Goal: Find specific page/section: Find specific page/section

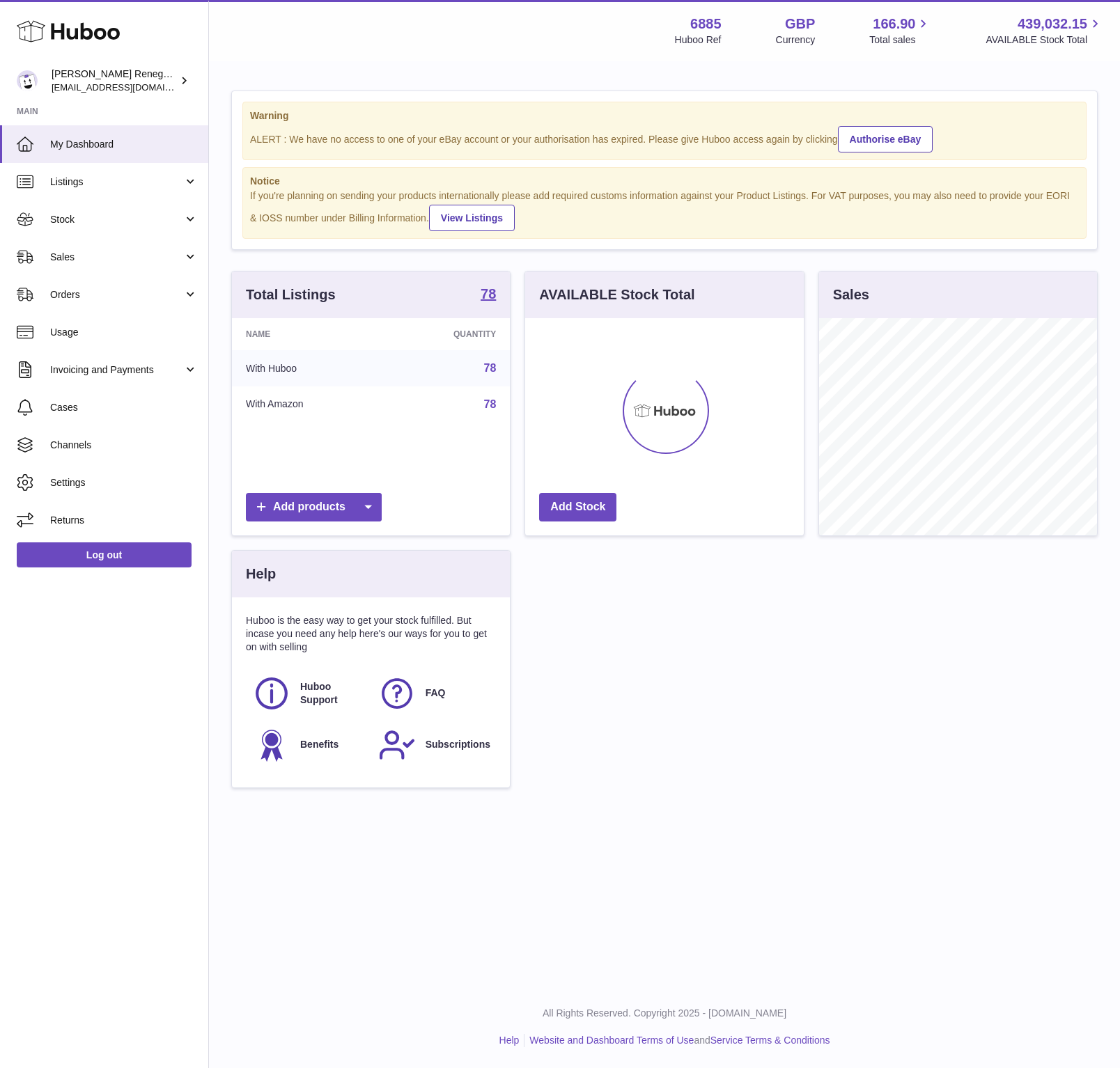
scroll to position [217, 277]
click at [76, 255] on span "Sales" at bounding box center [117, 257] width 133 height 13
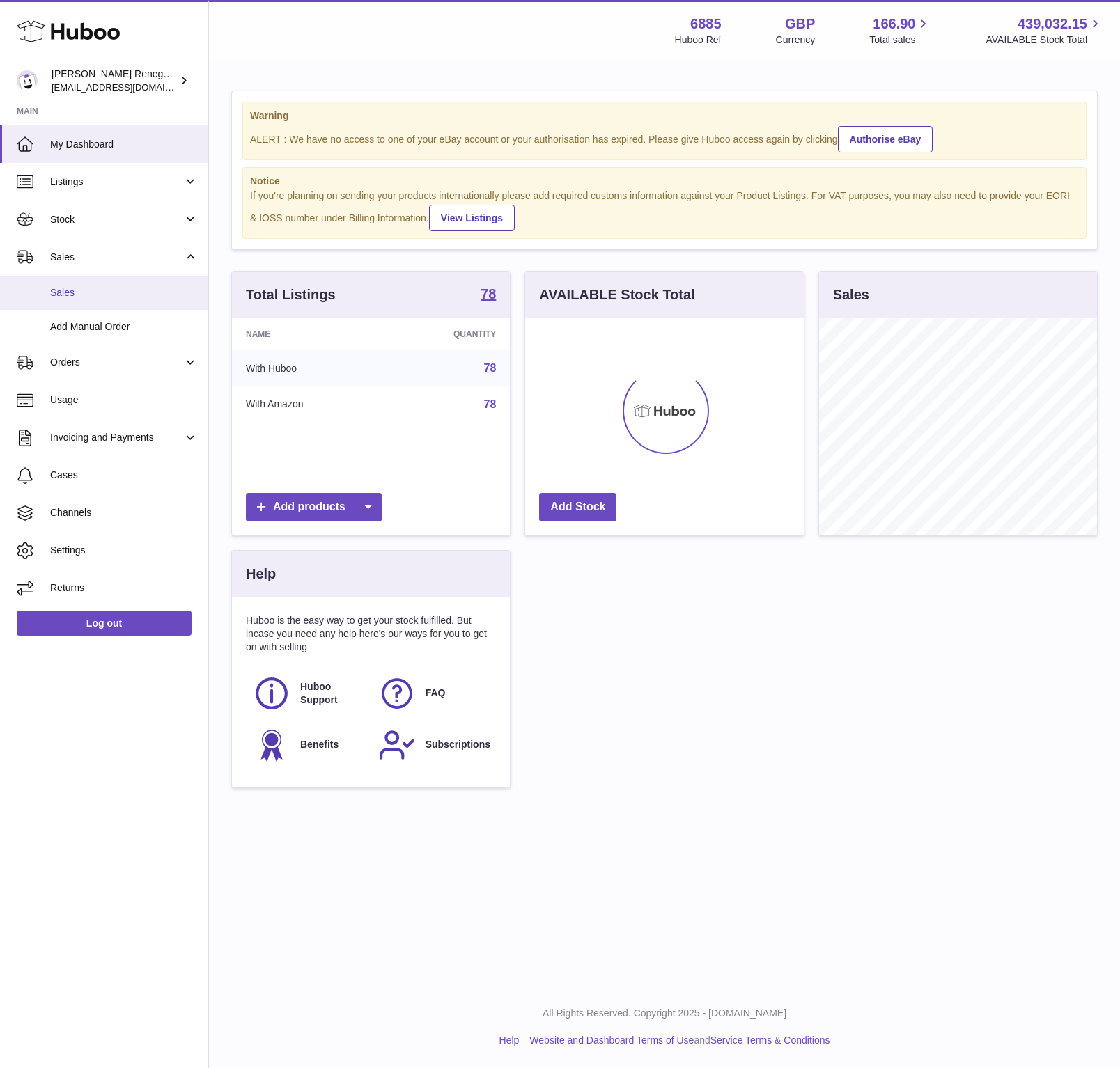
click at [85, 294] on span "Sales" at bounding box center [124, 293] width 148 height 13
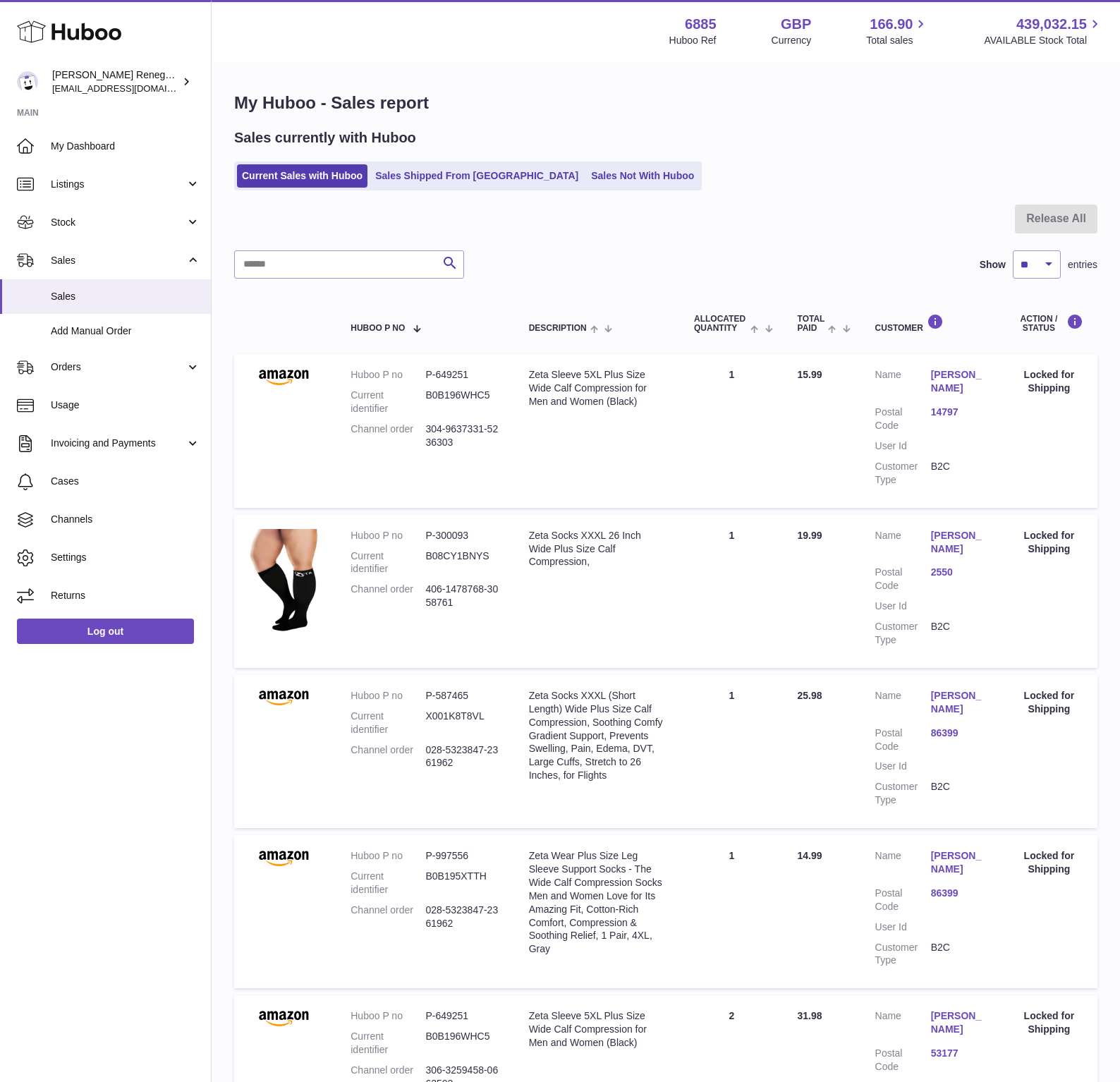
click at [559, 188] on ul "Current Sales with Huboo Sales Shipped From [GEOGRAPHIC_DATA] Sales Not With Hu…" at bounding box center [468, 175] width 468 height 29
click at [586, 175] on link "Sales Not With Huboo" at bounding box center [642, 175] width 112 height 23
